Goal: Task Accomplishment & Management: Manage account settings

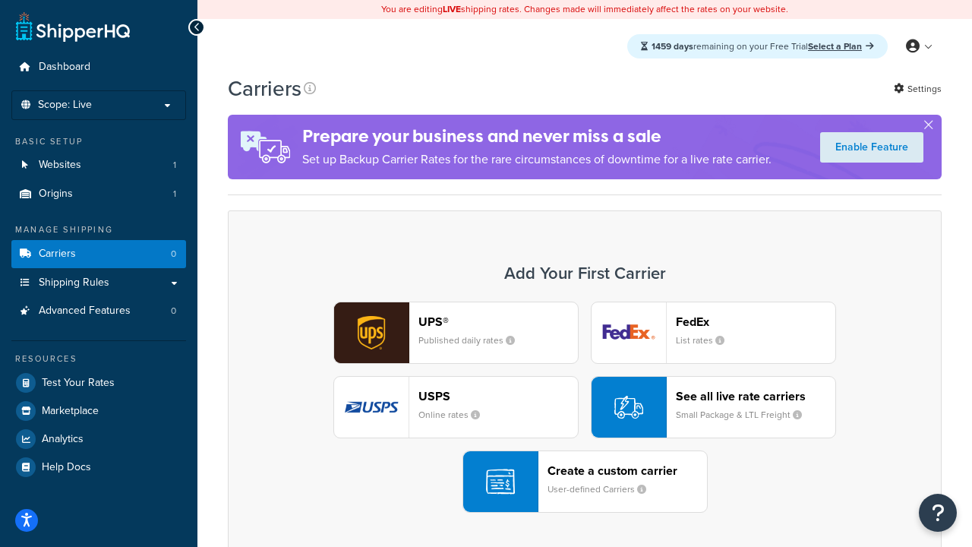
click at [584, 407] on div "UPS® Published daily rates FedEx List rates USPS Online rates See all live rate…" at bounding box center [585, 406] width 682 height 211
click at [755, 321] on header "FedEx" at bounding box center [755, 321] width 159 height 14
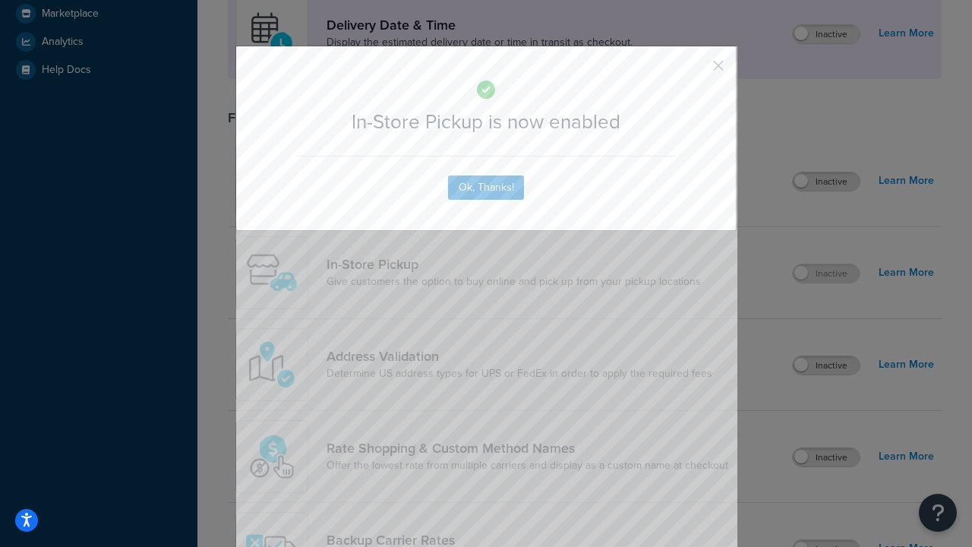
scroll to position [426, 0]
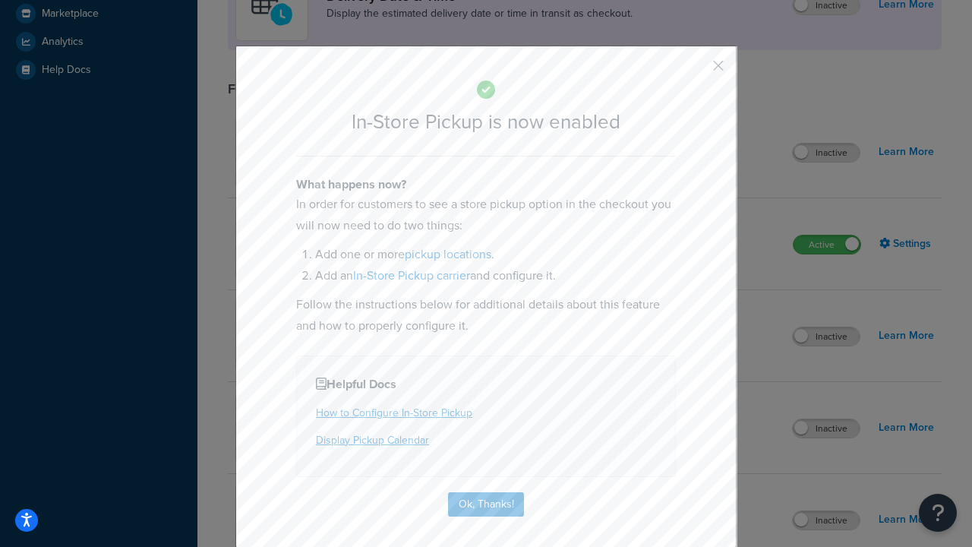
click at [695, 71] on button "button" at bounding box center [696, 71] width 4 height 4
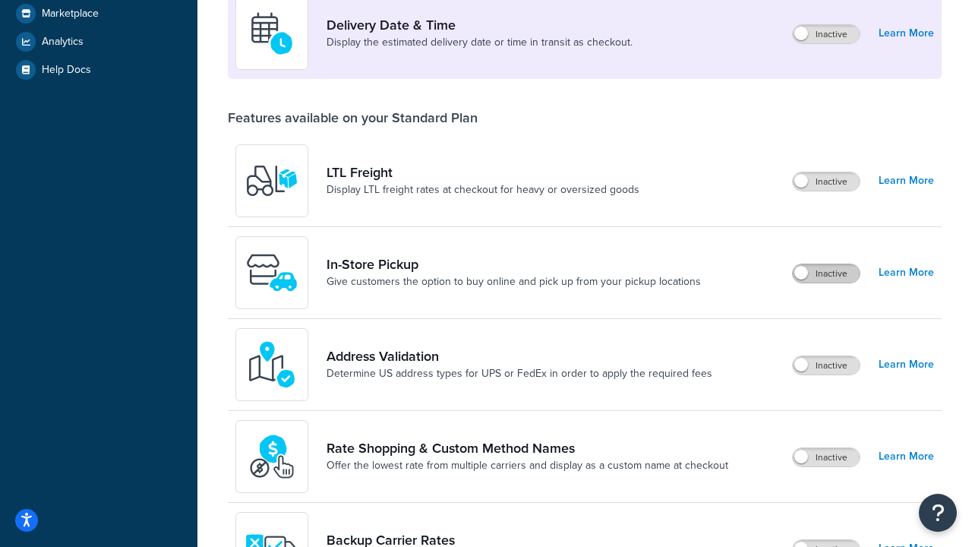
scroll to position [368, 0]
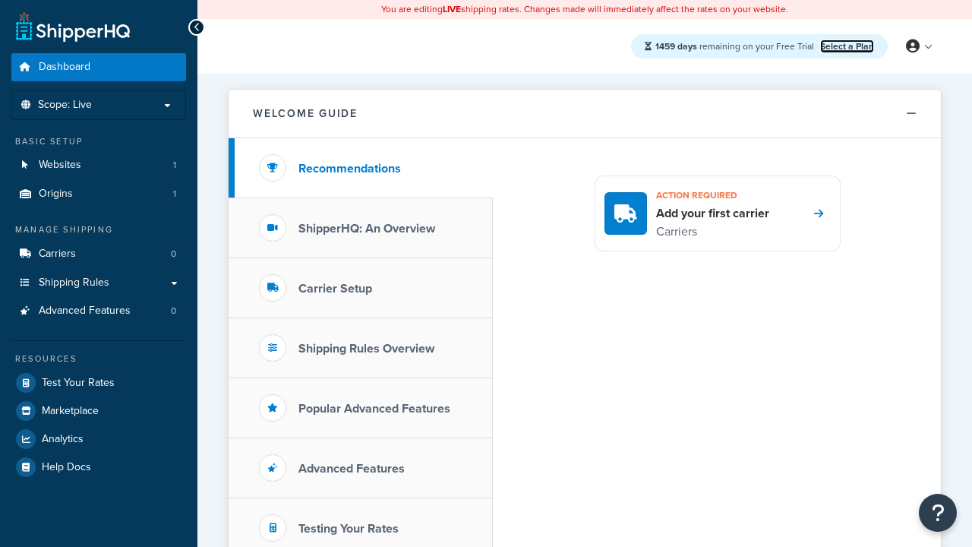
click at [846, 46] on link "Select a Plan" at bounding box center [847, 46] width 54 height 14
